Goal: Task Accomplishment & Management: Manage account settings

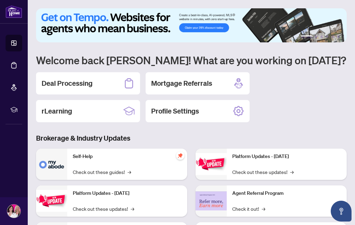
click at [114, 87] on div "Deal Processing" at bounding box center [88, 83] width 104 height 22
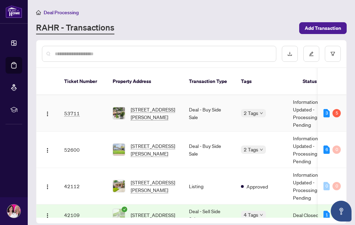
click at [101, 107] on td "53711" at bounding box center [83, 113] width 49 height 36
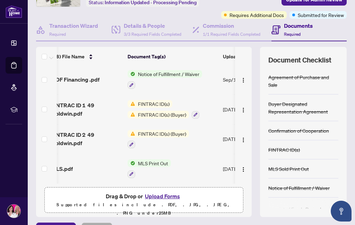
scroll to position [177, 8]
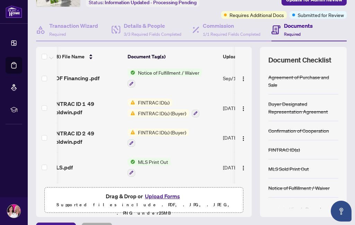
click at [159, 201] on button "Upload Forms" at bounding box center [162, 196] width 39 height 9
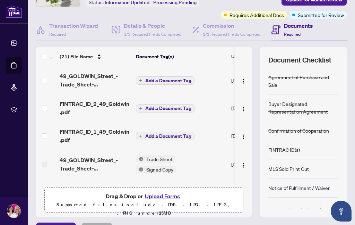
scroll to position [1, 0]
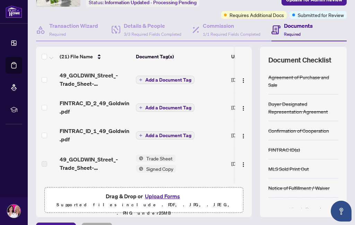
click at [170, 82] on span "Add a Document Tag" at bounding box center [168, 79] width 46 height 5
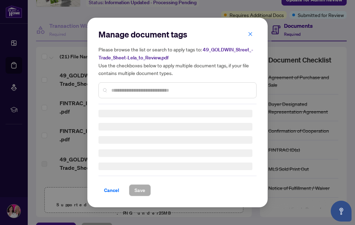
click at [162, 90] on input "text" at bounding box center [180, 90] width 139 height 8
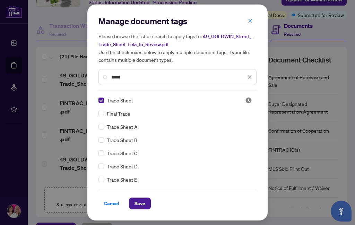
click at [167, 78] on input "*****" at bounding box center [178, 77] width 135 height 8
type input "*"
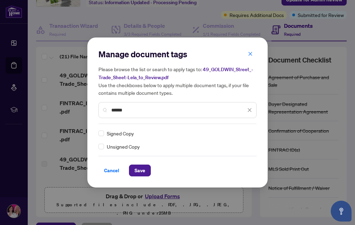
type input "******"
click at [143, 172] on span "Save" at bounding box center [140, 170] width 11 height 11
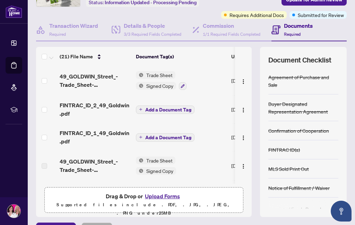
click at [172, 112] on span "Add a Document Tag" at bounding box center [168, 109] width 46 height 5
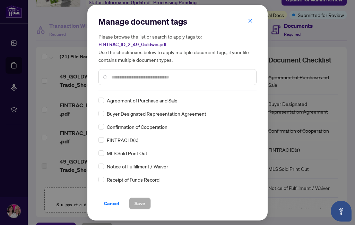
click at [173, 91] on div "Manage document tags Please browse the list or search to apply tags to: FINTRAC…" at bounding box center [178, 112] width 158 height 193
click at [176, 77] on input "text" at bounding box center [180, 77] width 139 height 8
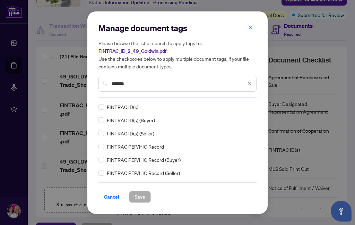
type input "*******"
click at [137, 199] on span "Save" at bounding box center [140, 196] width 11 height 11
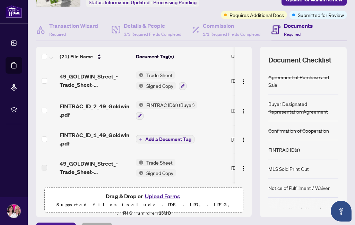
click at [162, 142] on span "Add a Document Tag" at bounding box center [168, 139] width 46 height 5
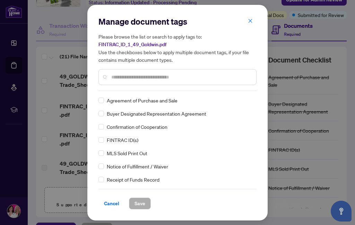
click at [139, 92] on div "Manage document tags Please browse the list or search to apply tags to: FINTRAC…" at bounding box center [178, 112] width 158 height 193
click at [165, 73] on input "text" at bounding box center [180, 77] width 139 height 8
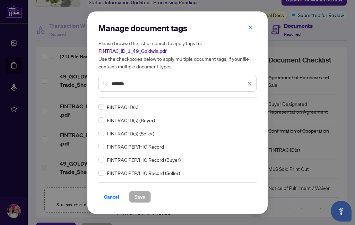
type input "*******"
click at [99, 122] on label at bounding box center [102, 120] width 6 height 8
click at [143, 202] on button "Save" at bounding box center [140, 197] width 22 height 12
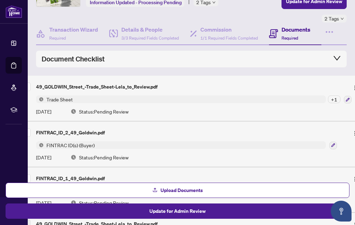
scroll to position [0, 0]
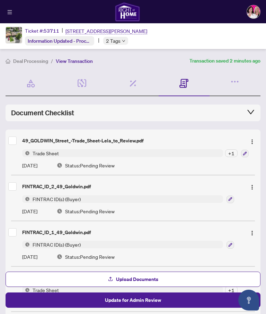
click at [251, 12] on img at bounding box center [253, 11] width 13 height 13
click at [251, 31] on span "Logout" at bounding box center [250, 32] width 22 height 8
